Goal: Book appointment/travel/reservation

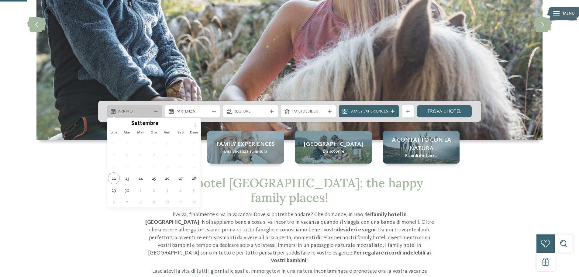
click at [148, 108] on div "Arrivo" at bounding box center [134, 111] width 37 height 7
click at [199, 124] on span at bounding box center [195, 123] width 10 height 10
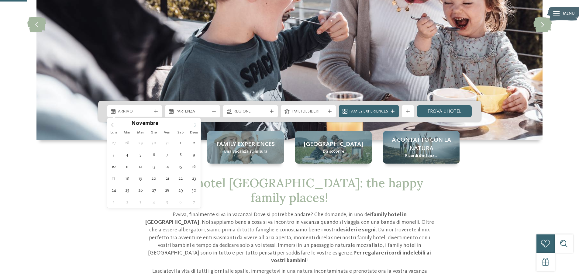
click at [196, 124] on icon at bounding box center [195, 125] width 4 height 4
type div "[DATE]"
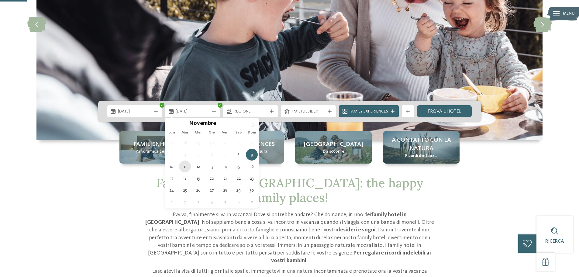
type div "[DATE]"
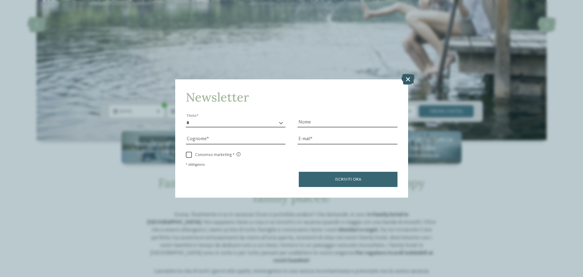
click at [408, 79] on icon at bounding box center [408, 79] width 13 height 11
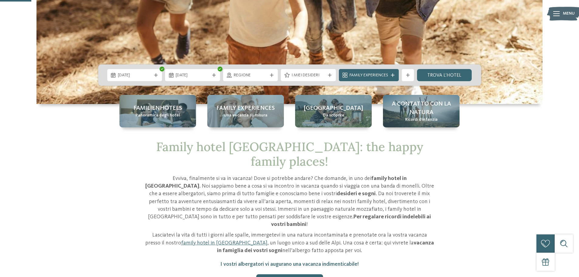
scroll to position [152, 0]
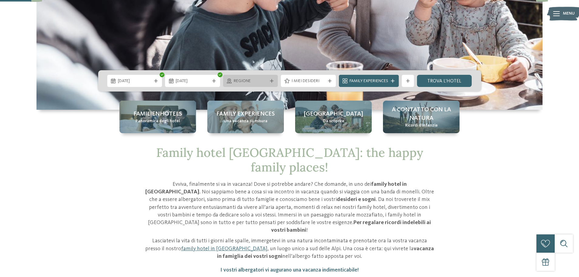
click at [236, 79] on span "Regione" at bounding box center [251, 81] width 34 height 6
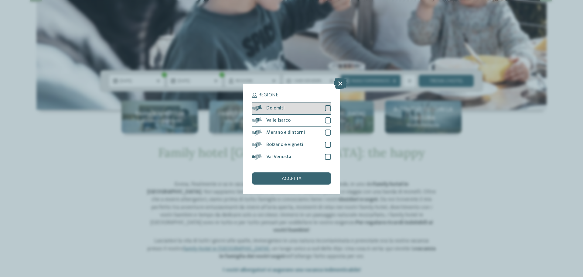
click at [327, 106] on div at bounding box center [328, 108] width 6 height 6
click at [328, 119] on div at bounding box center [328, 120] width 6 height 6
click at [328, 131] on div at bounding box center [328, 132] width 6 height 6
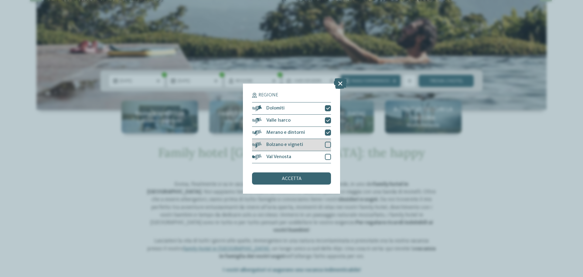
click at [328, 144] on div at bounding box center [328, 145] width 6 height 6
click at [327, 157] on div at bounding box center [328, 157] width 6 height 6
click at [315, 181] on div "accetta" at bounding box center [291, 178] width 79 height 12
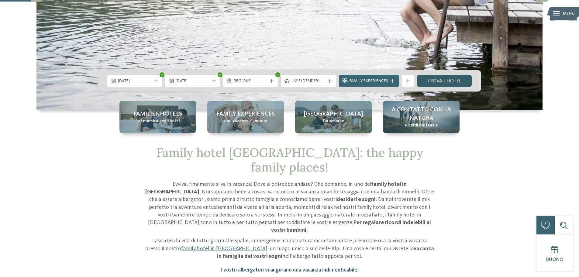
click at [445, 82] on link "trova l’hotel" at bounding box center [444, 81] width 55 height 12
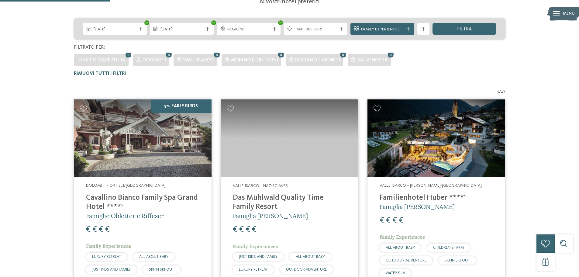
scroll to position [139, 0]
